Goal: Check status: Check status

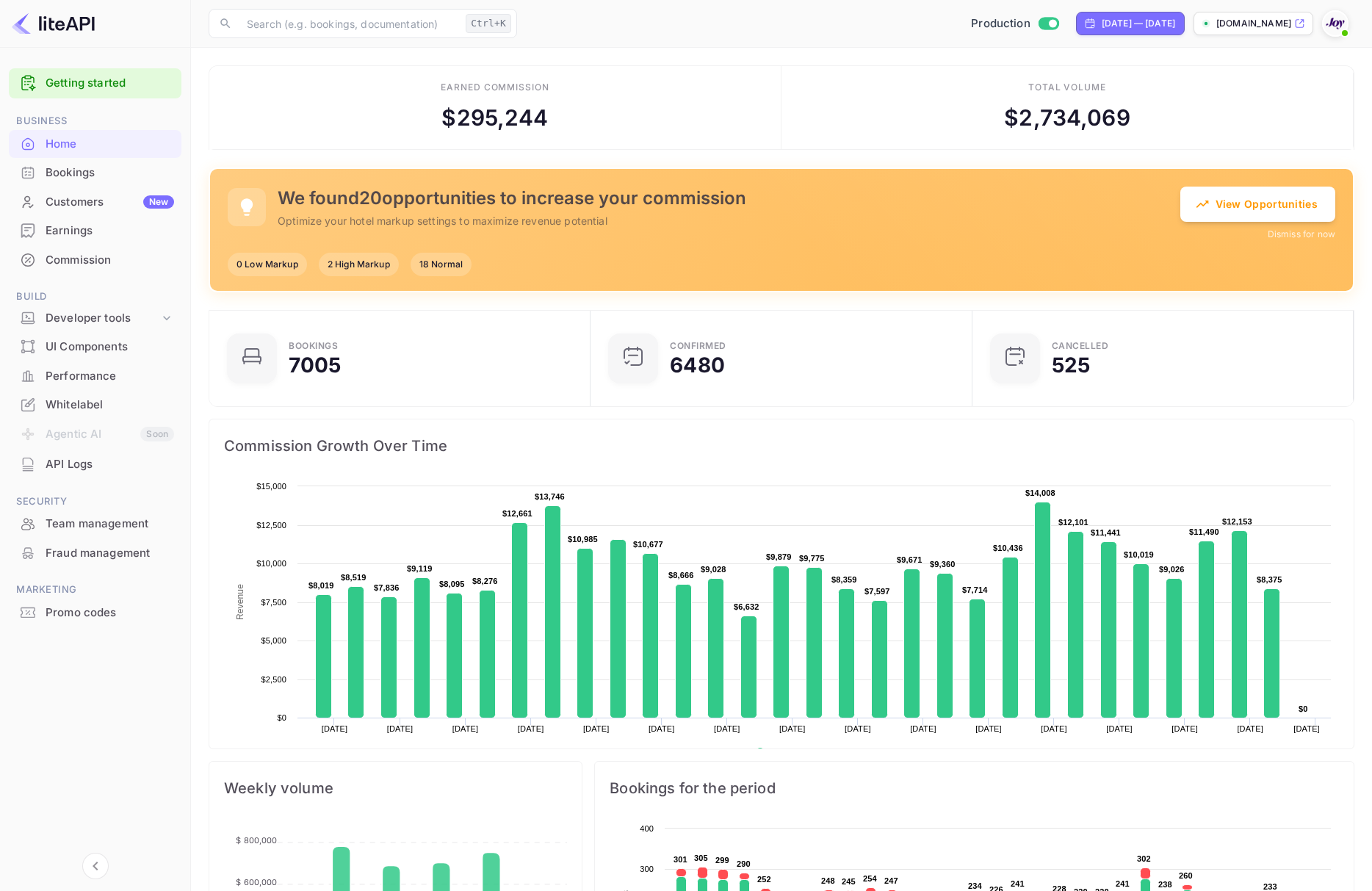
scroll to position [224, 357]
click at [116, 175] on div "Bookings" at bounding box center [109, 173] width 128 height 17
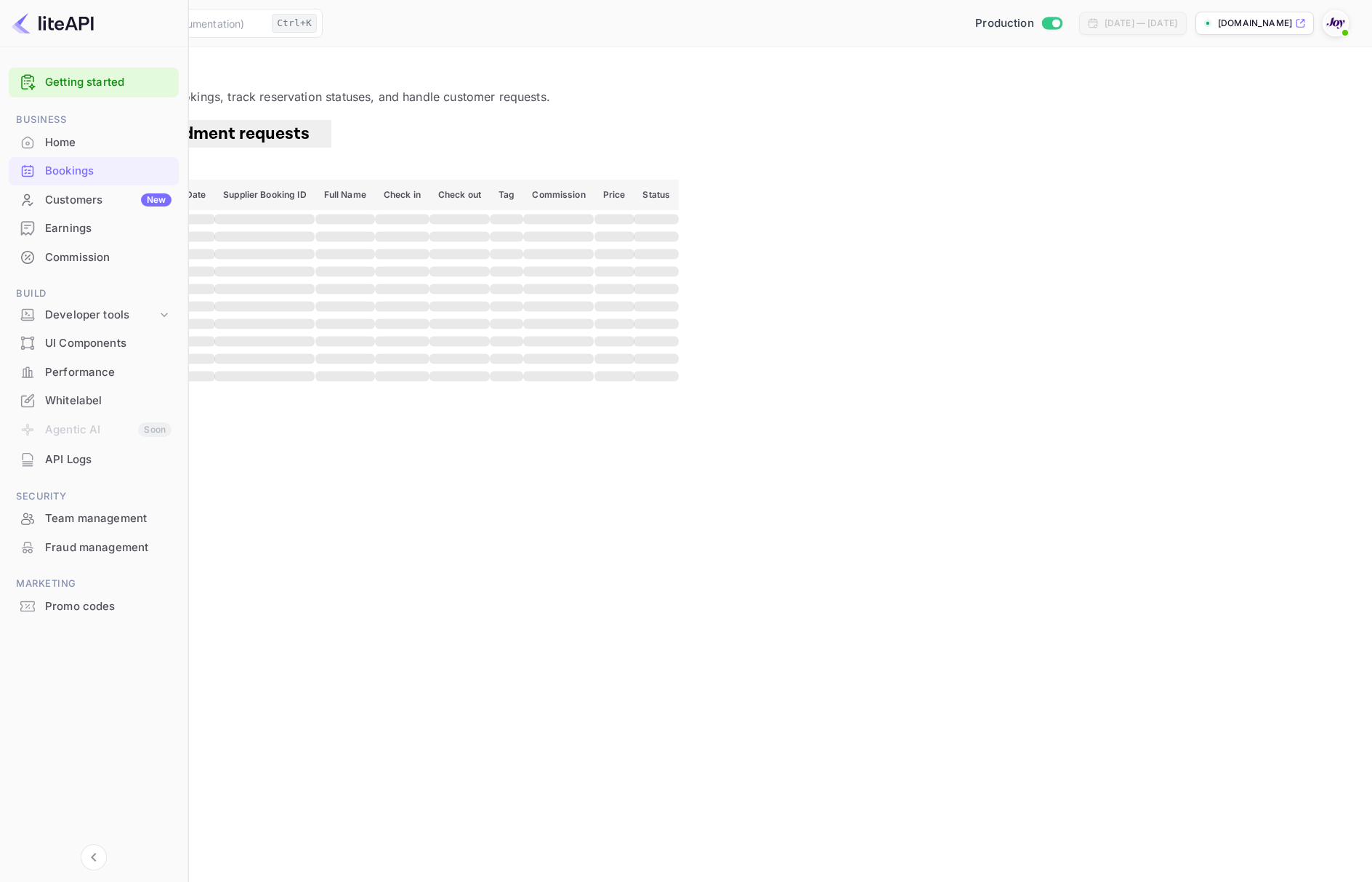
click at [70, 159] on button "Filter" at bounding box center [44, 169] width 53 height 20
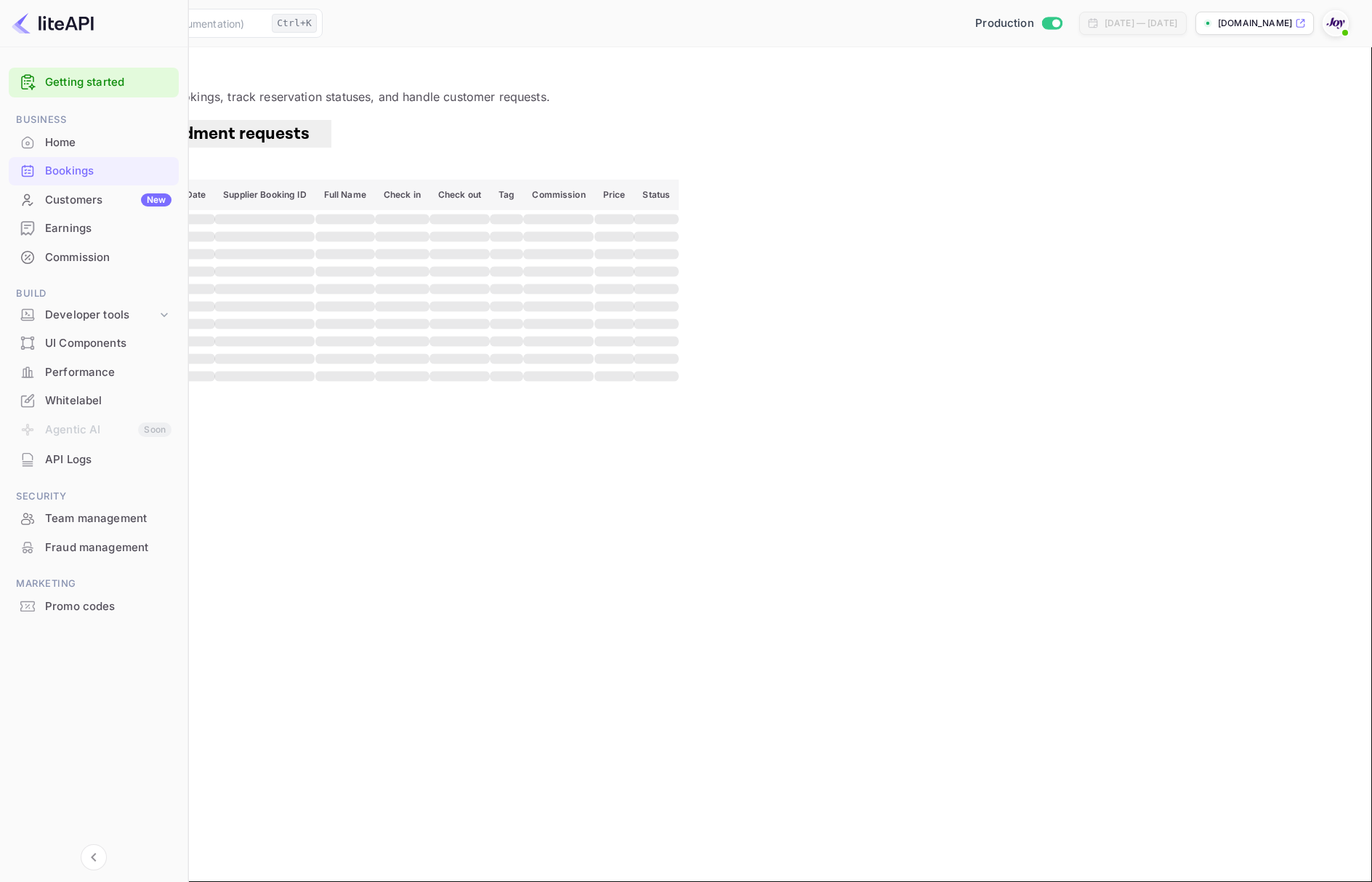
paste input "9333616"
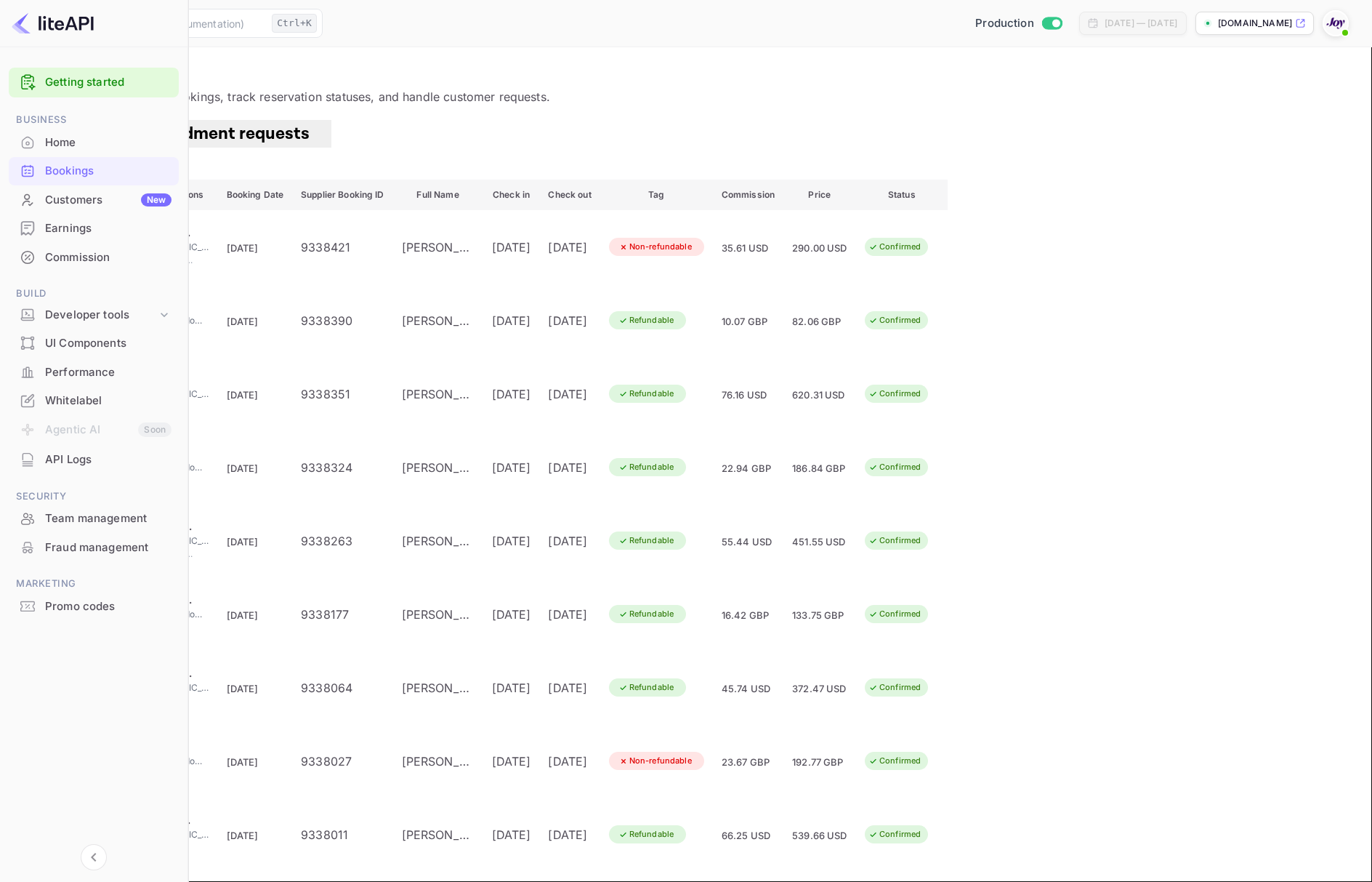
type input "9333616"
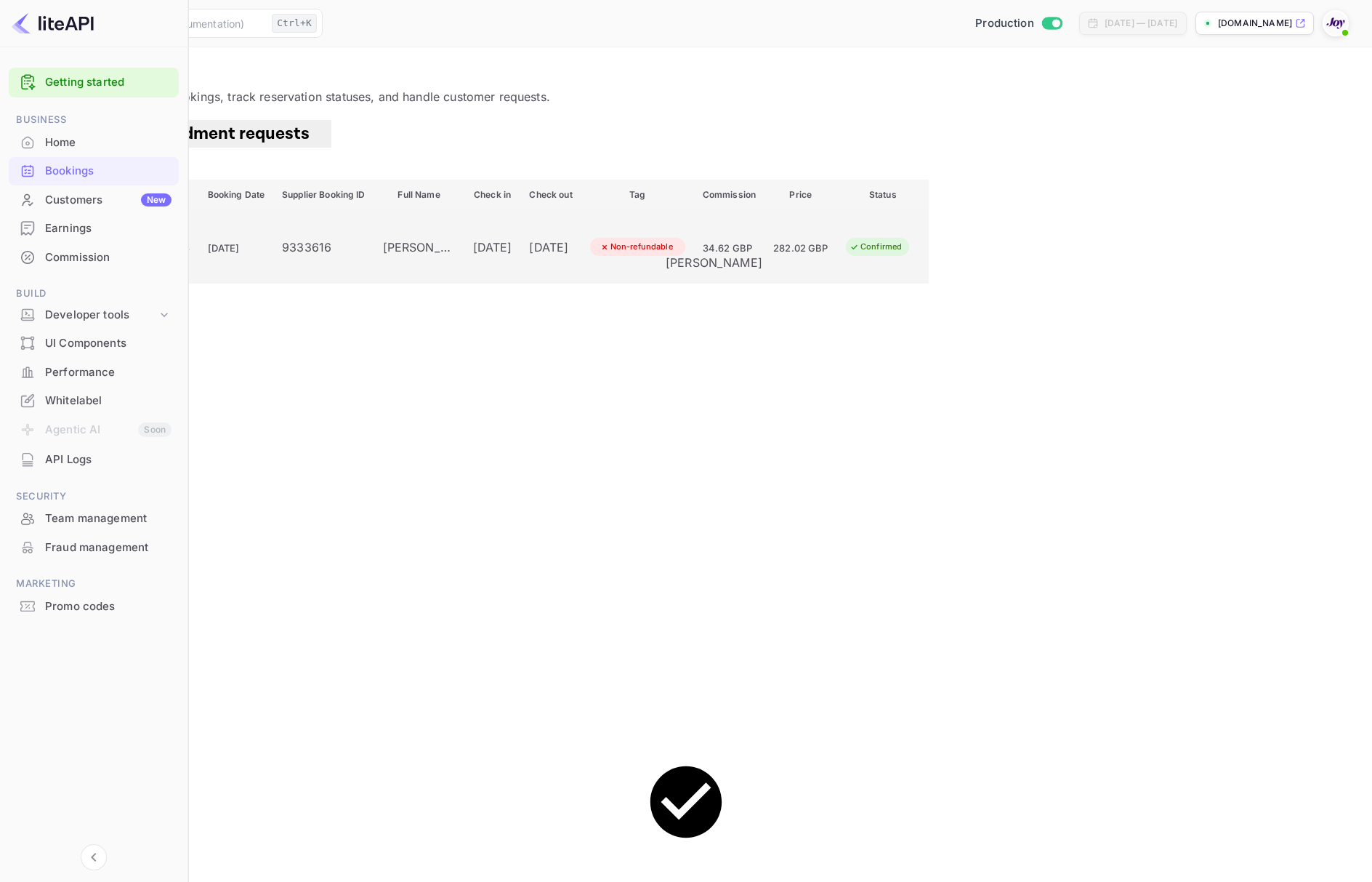
click at [456, 254] on div "[PERSON_NAME]" at bounding box center [419, 248] width 73 height 18
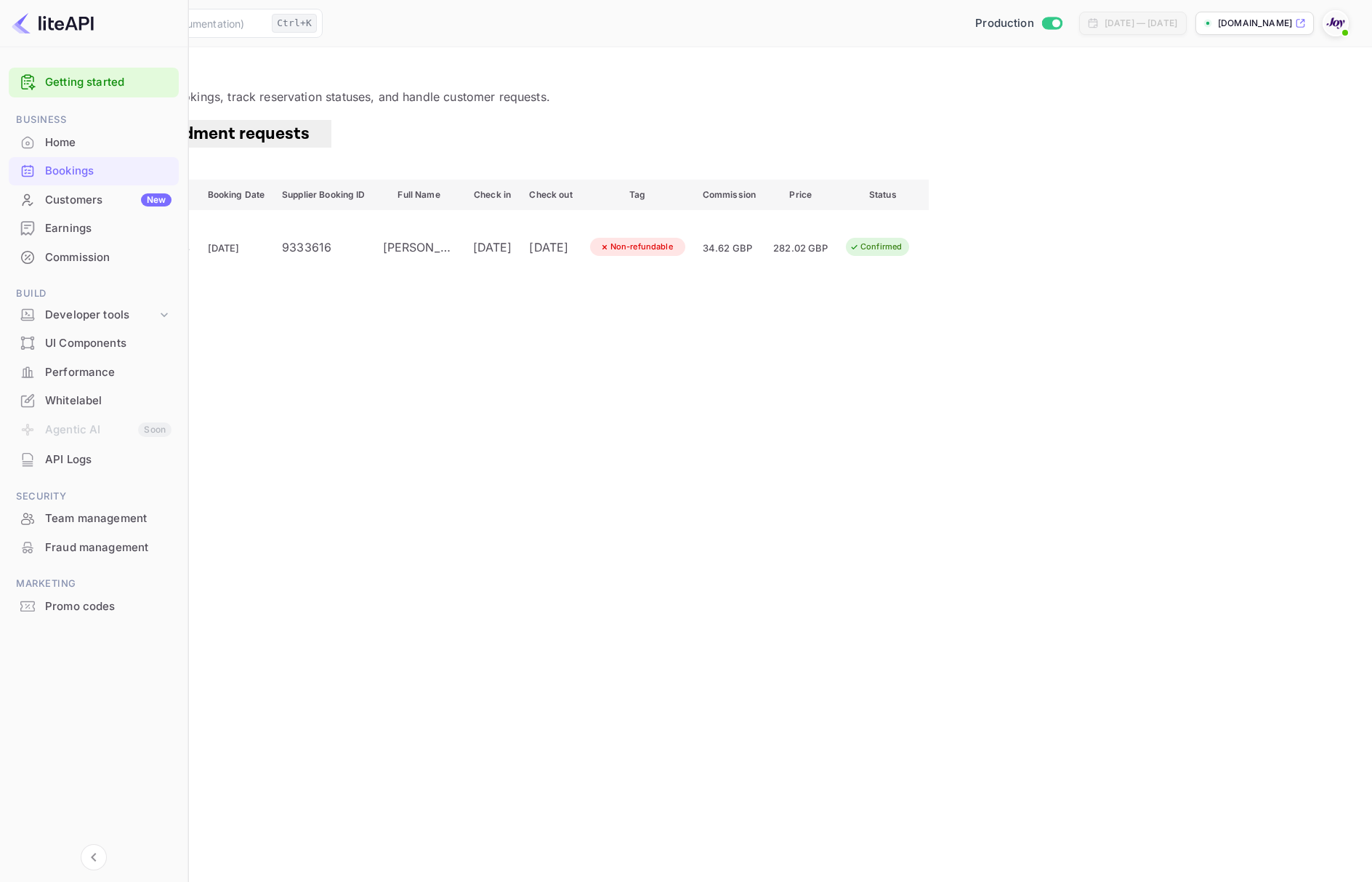
scroll to position [97, 0]
drag, startPoint x: 858, startPoint y: 373, endPoint x: 773, endPoint y: 375, distance: 85.0
copy link "Hotel Real Oeiras"
click at [943, 408] on div at bounding box center [686, 441] width 1372 height 882
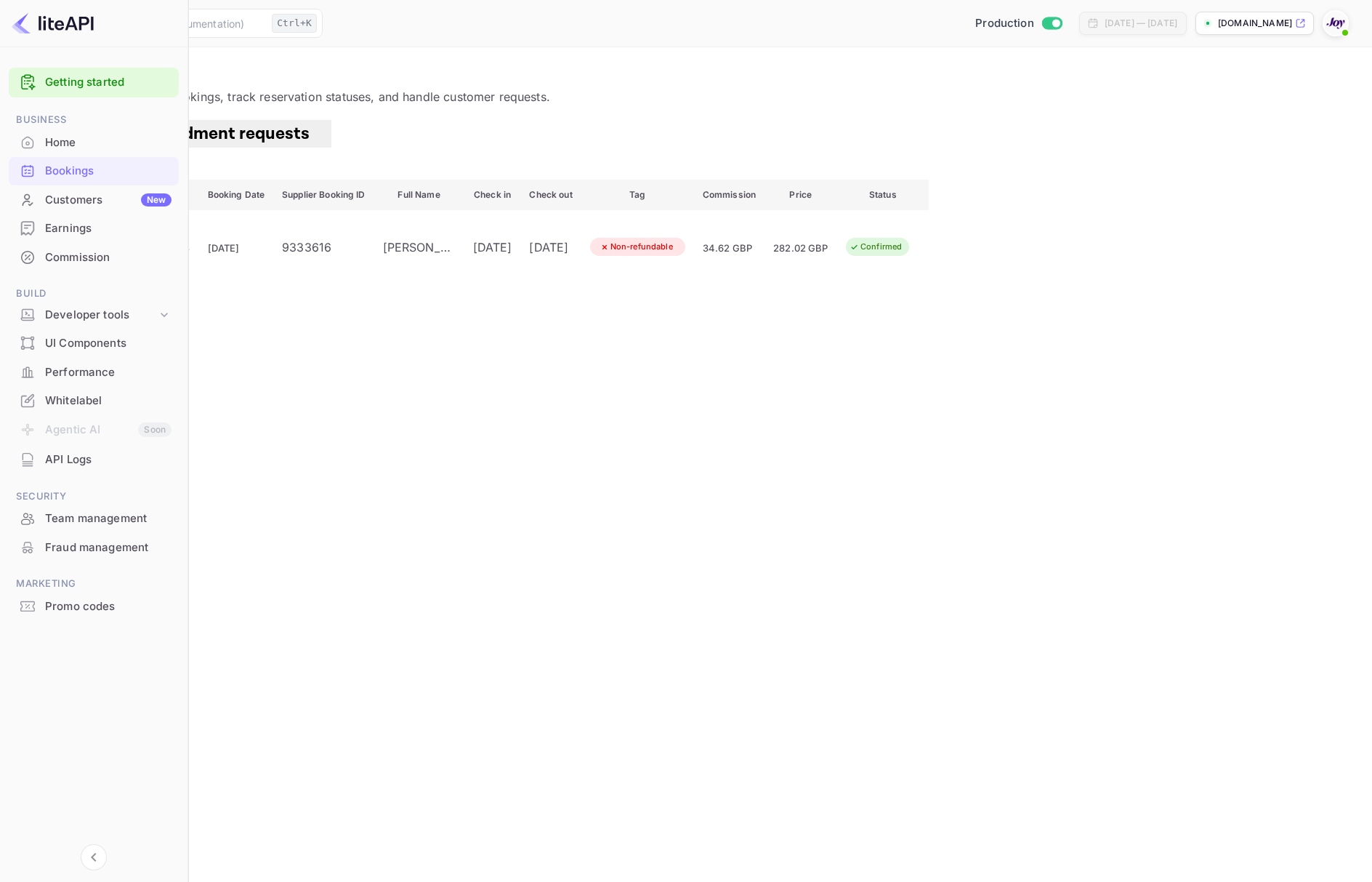
click at [34, 163] on icon "button" at bounding box center [26, 167] width 14 height 14
